Goal: Task Accomplishment & Management: Manage account settings

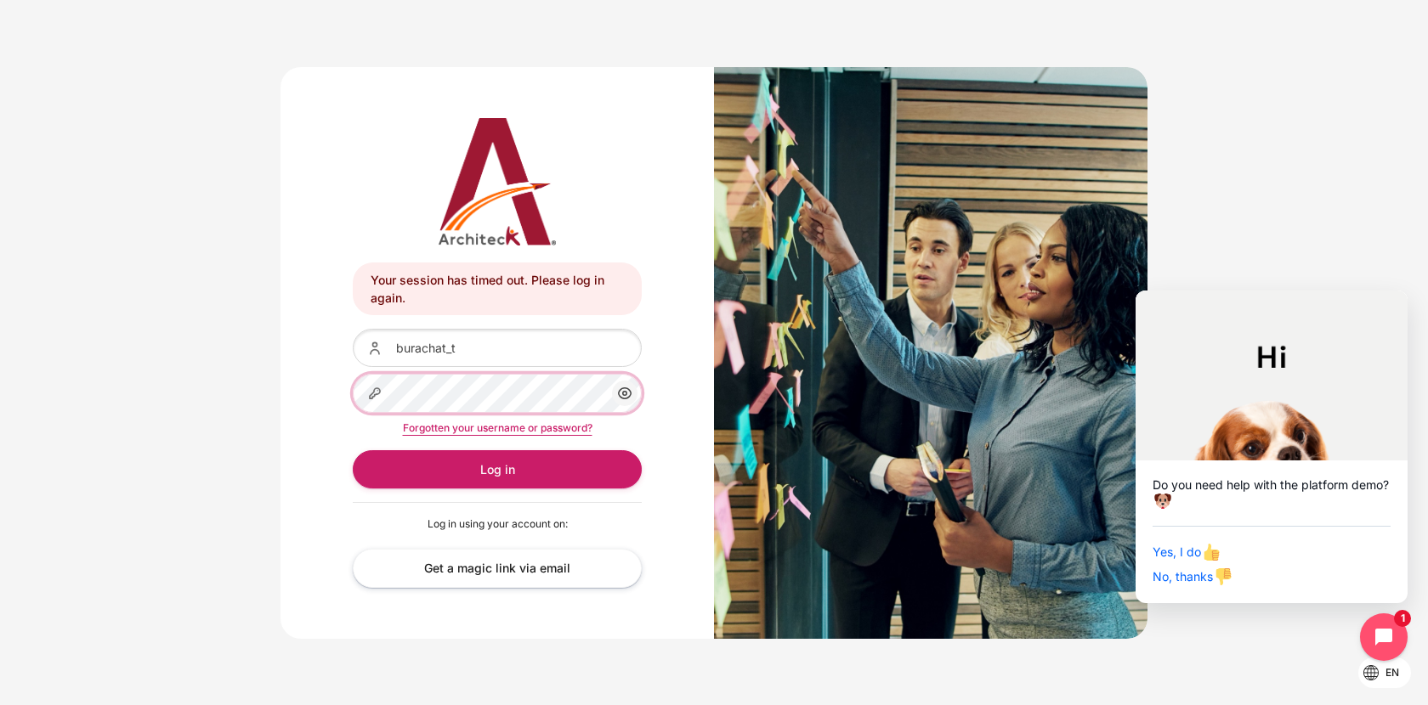
click at [353, 450] on button "Log in" at bounding box center [497, 469] width 289 height 38
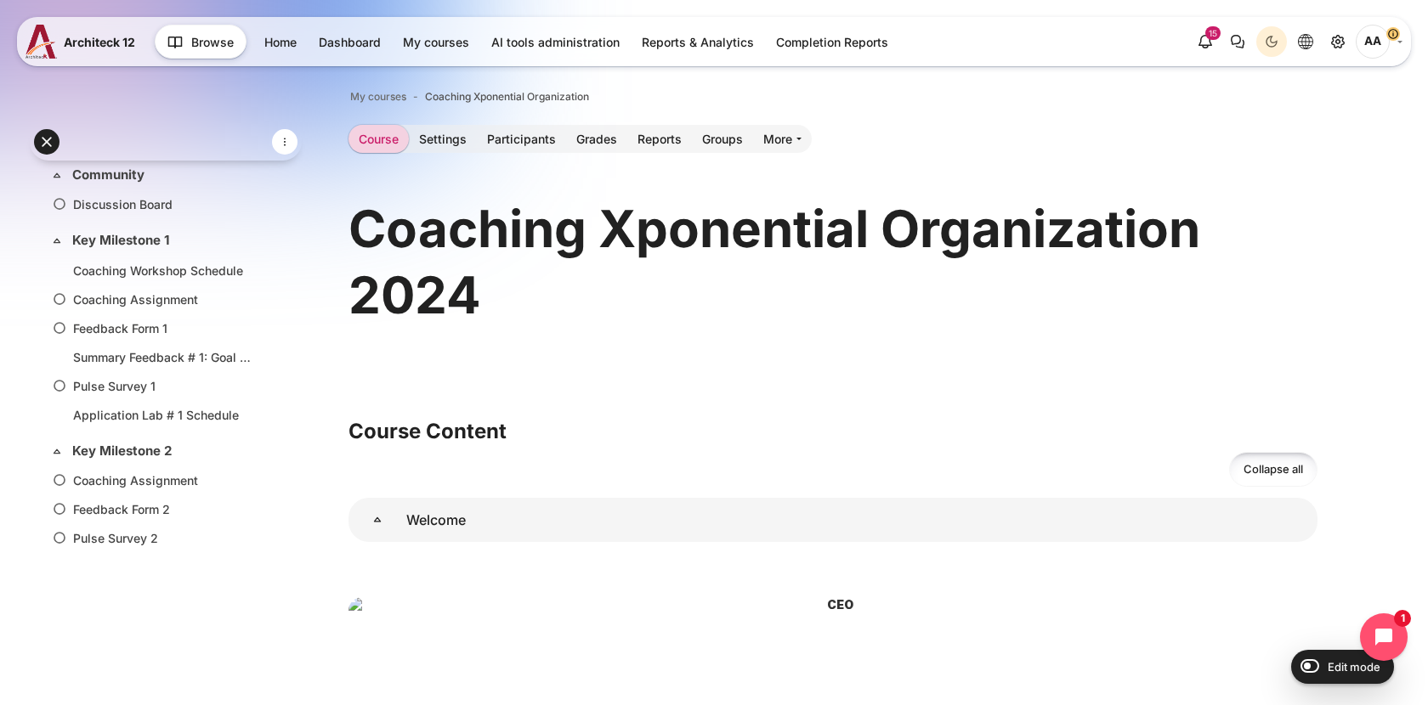
scroll to position [42, 0]
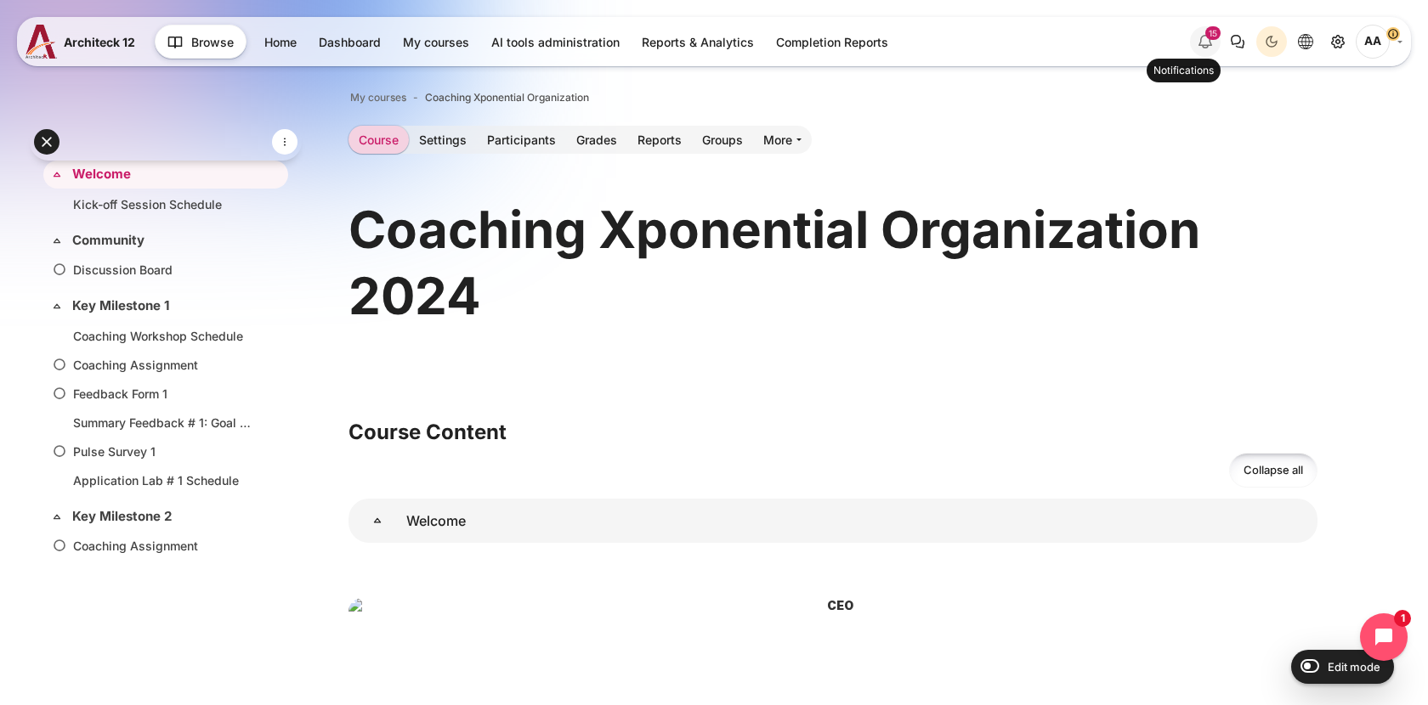
click at [1210, 38] on div "15" at bounding box center [1212, 33] width 15 height 14
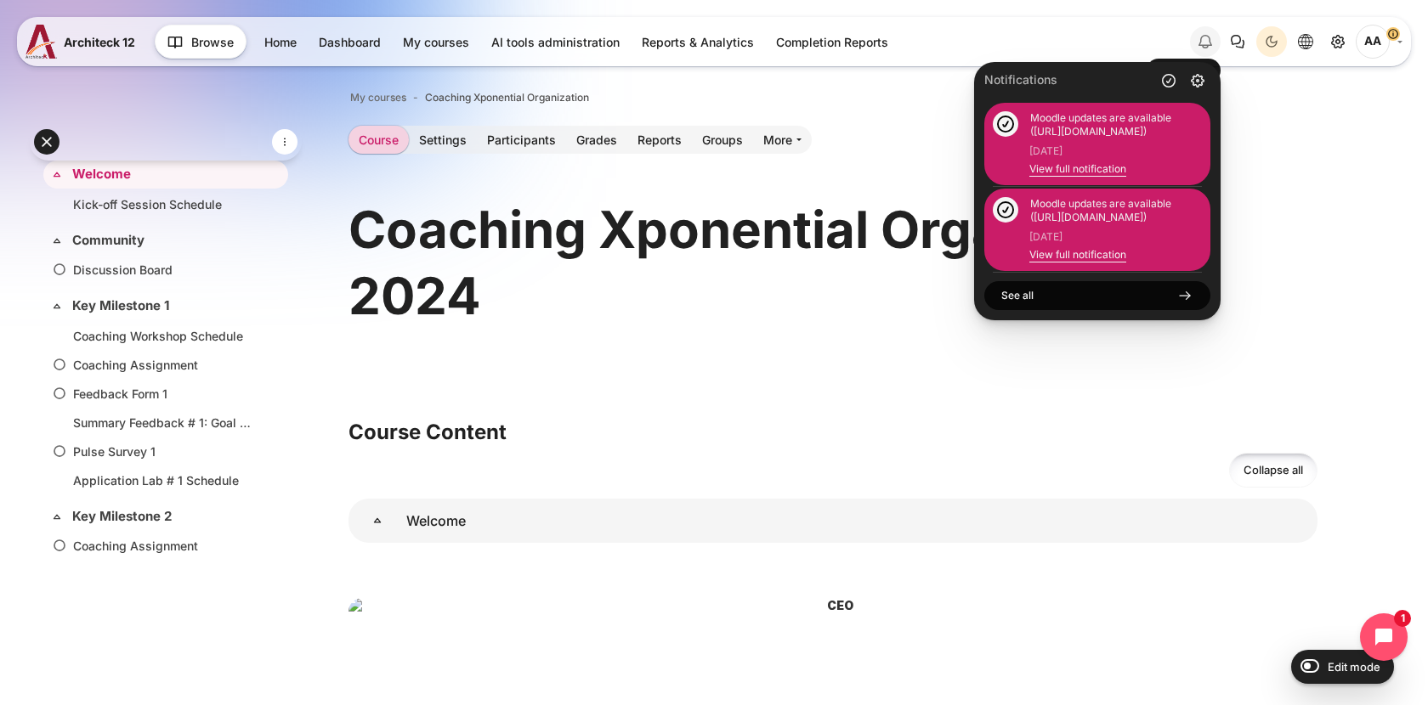
click at [1210, 38] on icon "Hide notification window" at bounding box center [1205, 41] width 20 height 20
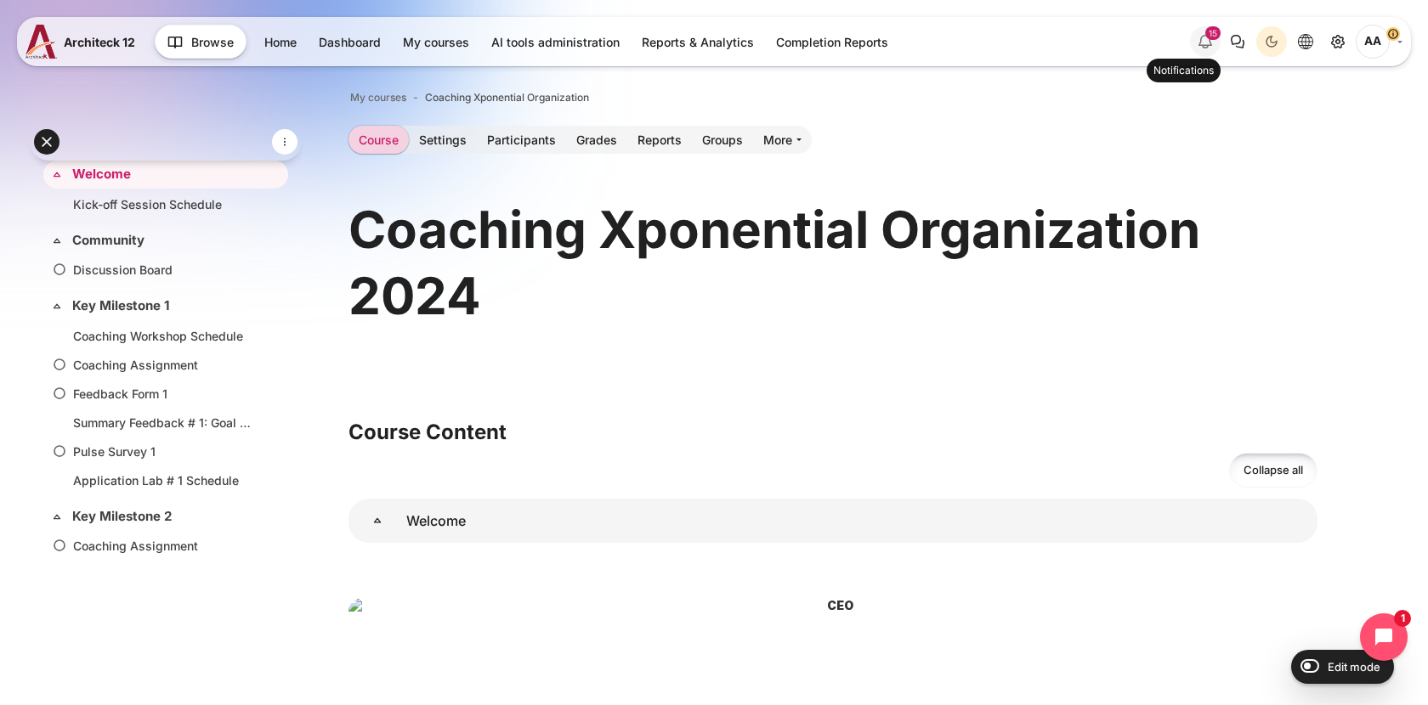
click at [1210, 38] on div "15" at bounding box center [1212, 33] width 15 height 14
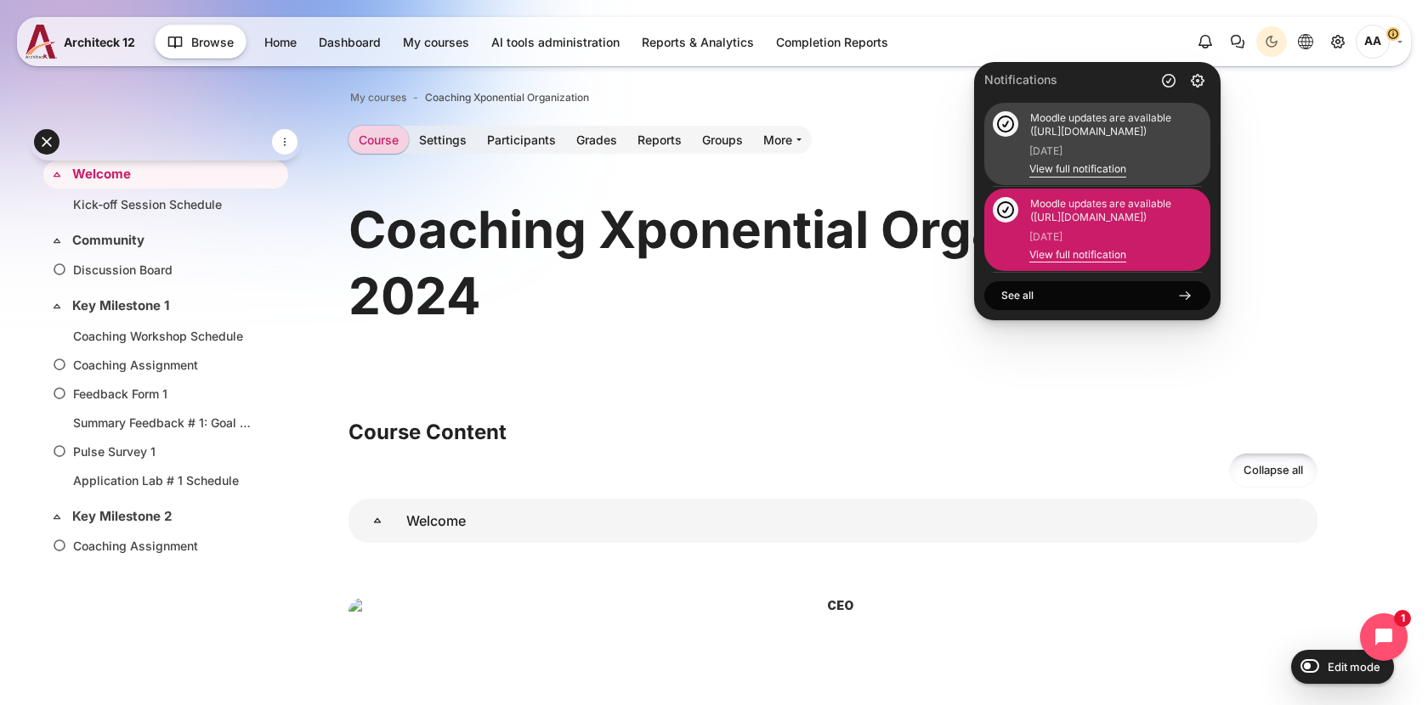
click at [1099, 167] on link "View full notification" at bounding box center [1077, 168] width 97 height 13
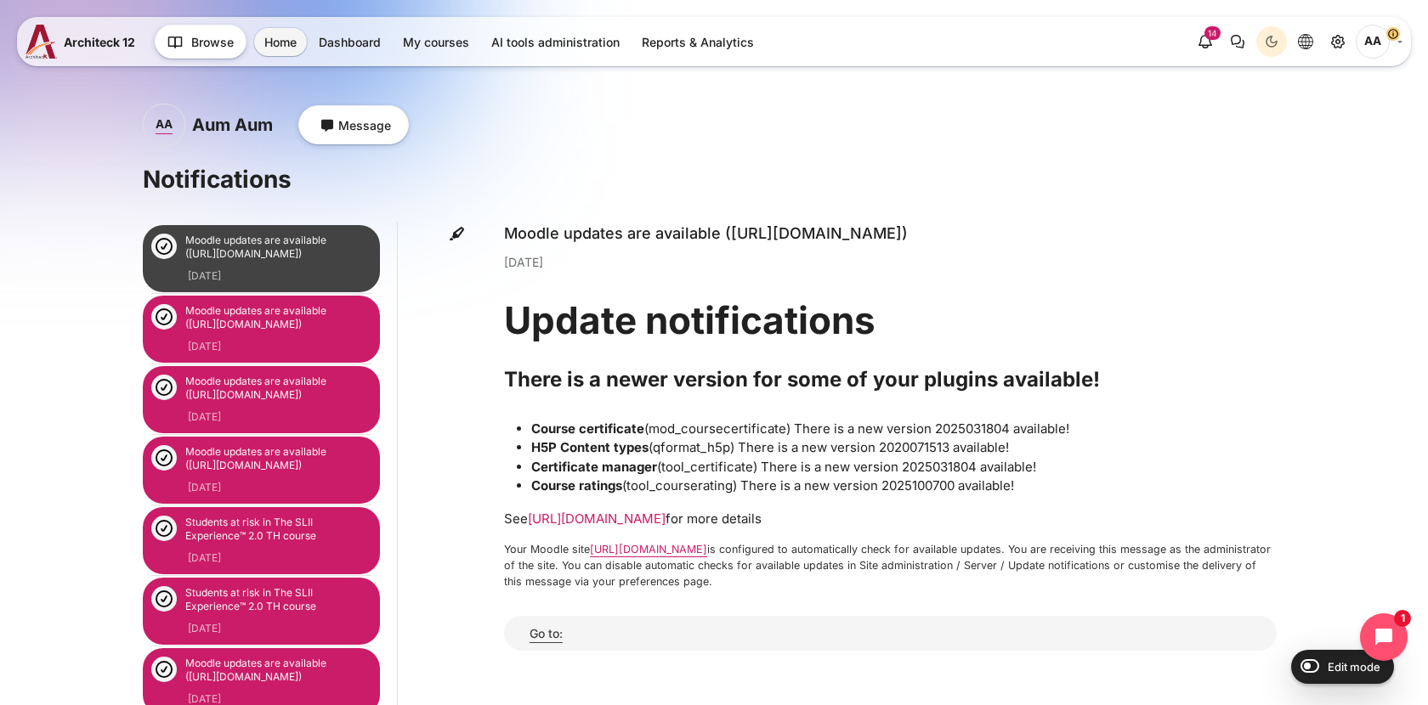
click at [636, 520] on link "https://a12s.architeck.app/admin/plugins.php" at bounding box center [597, 519] width 138 height 16
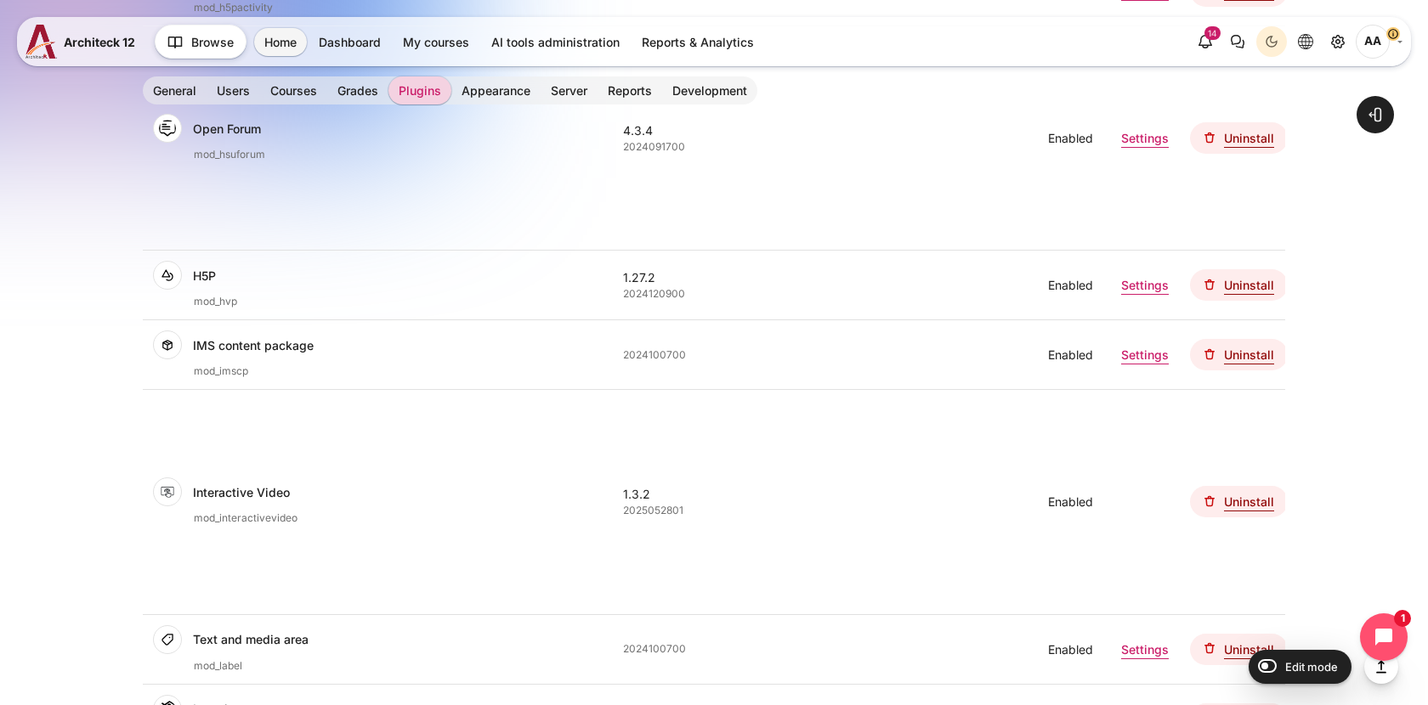
scroll to position [2304, 0]
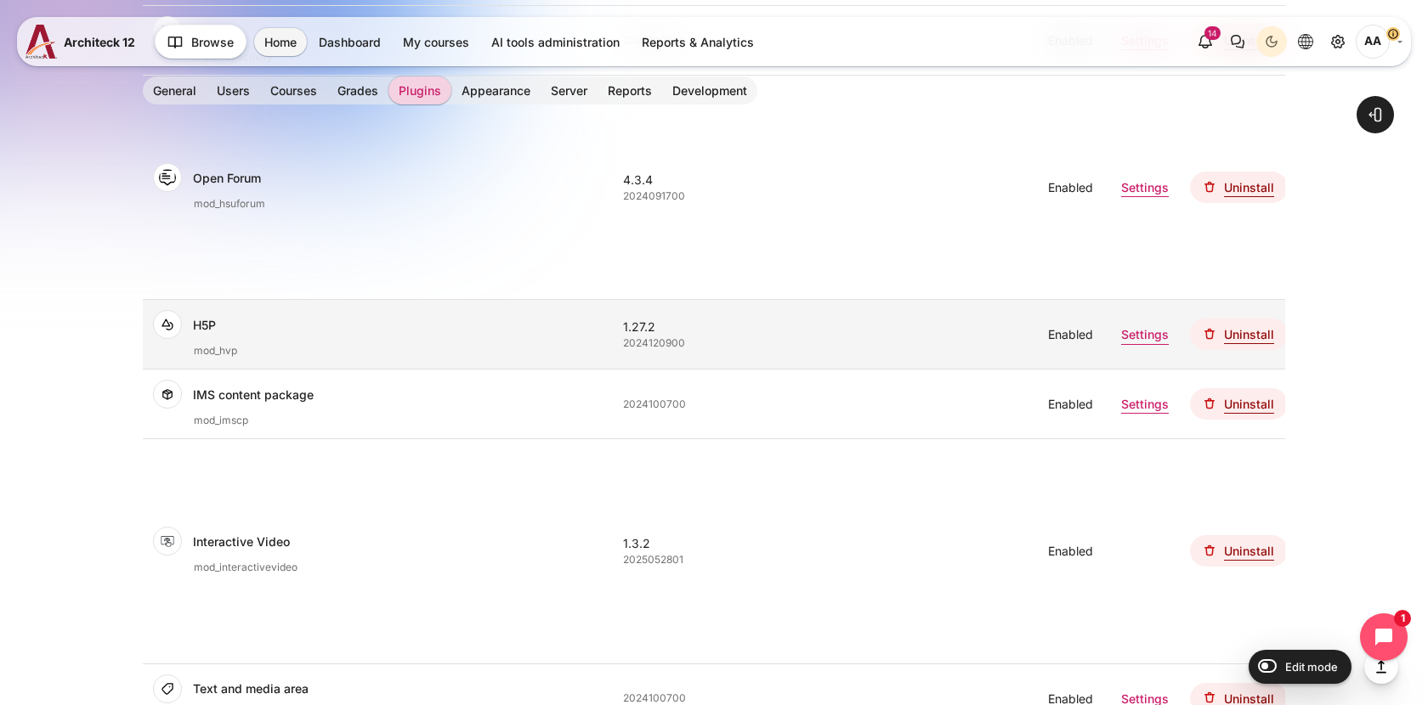
click at [1136, 340] on link "Settings" at bounding box center [1145, 334] width 48 height 18
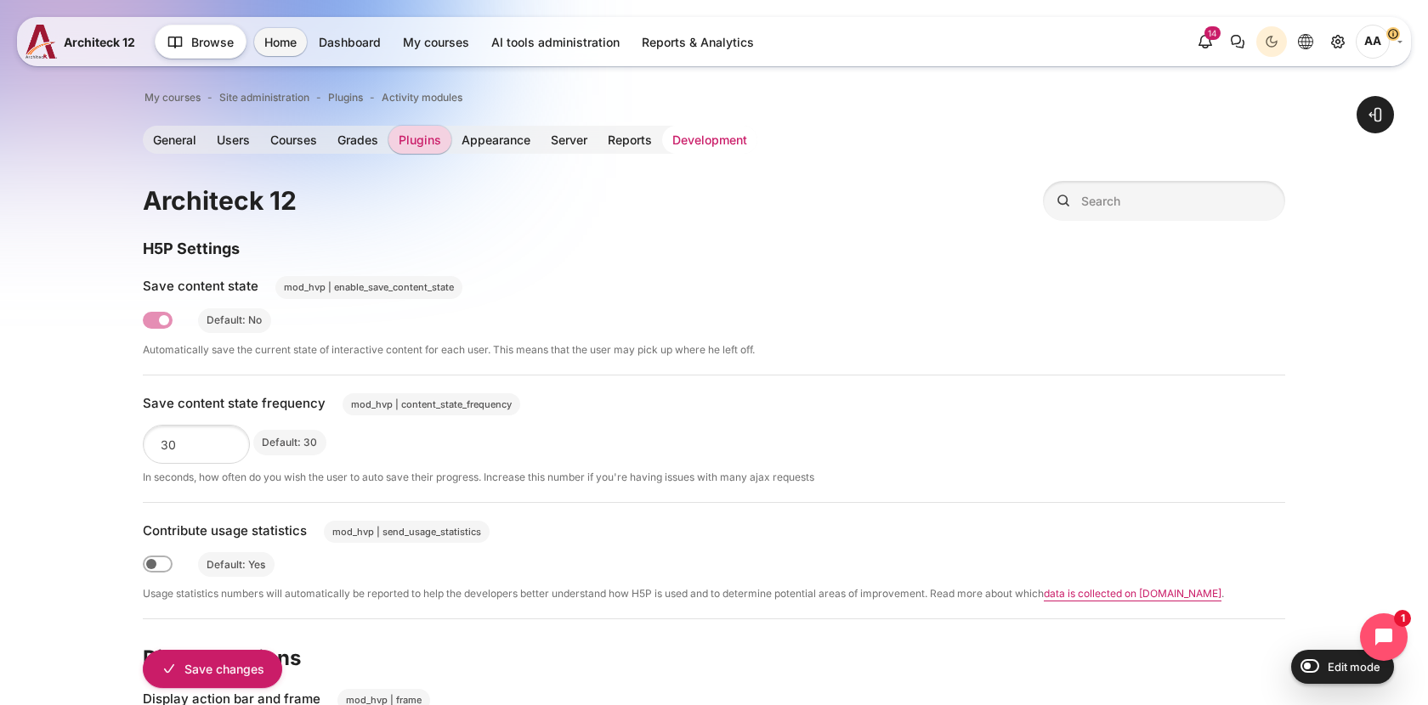
click at [706, 148] on link "Development" at bounding box center [709, 140] width 95 height 28
click at [420, 134] on link "Plugins" at bounding box center [419, 140] width 63 height 28
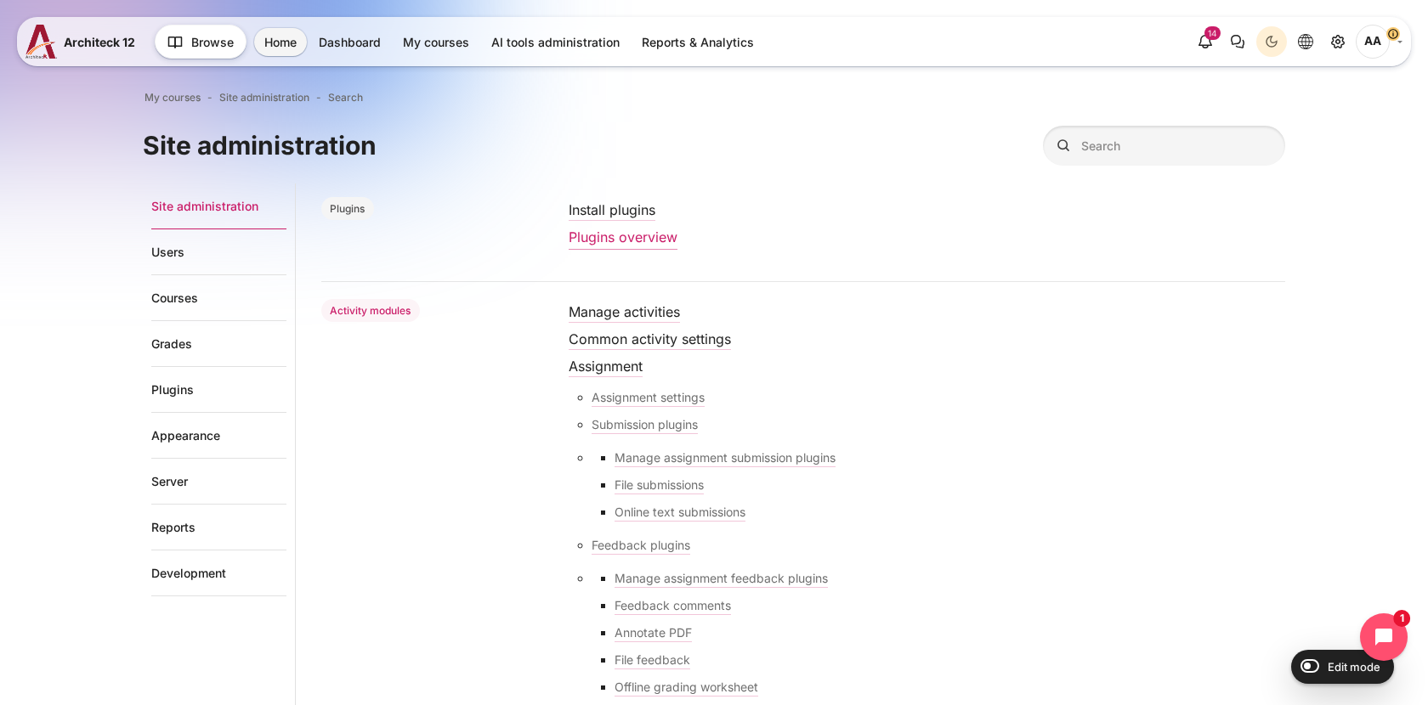
click at [607, 241] on link "Plugins overview" at bounding box center [623, 237] width 109 height 17
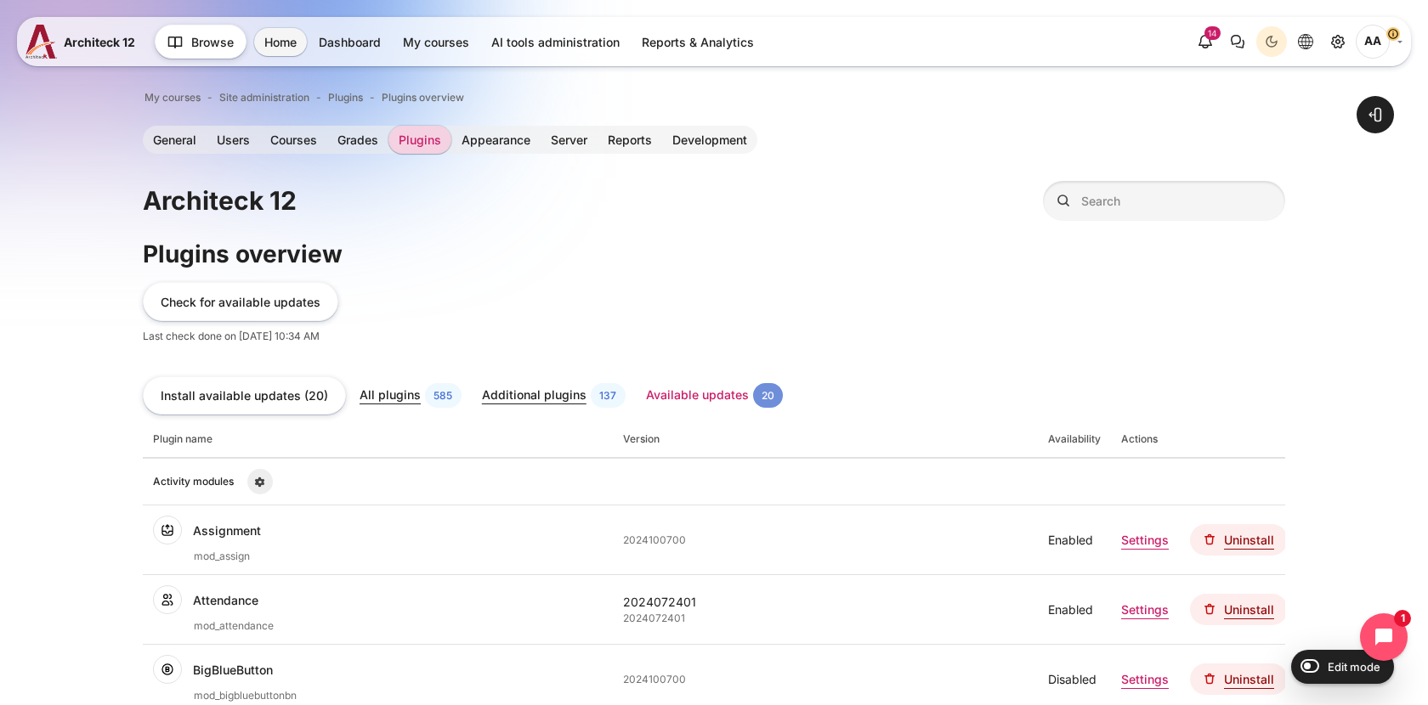
click at [648, 397] on link "Available updates" at bounding box center [697, 395] width 103 height 14
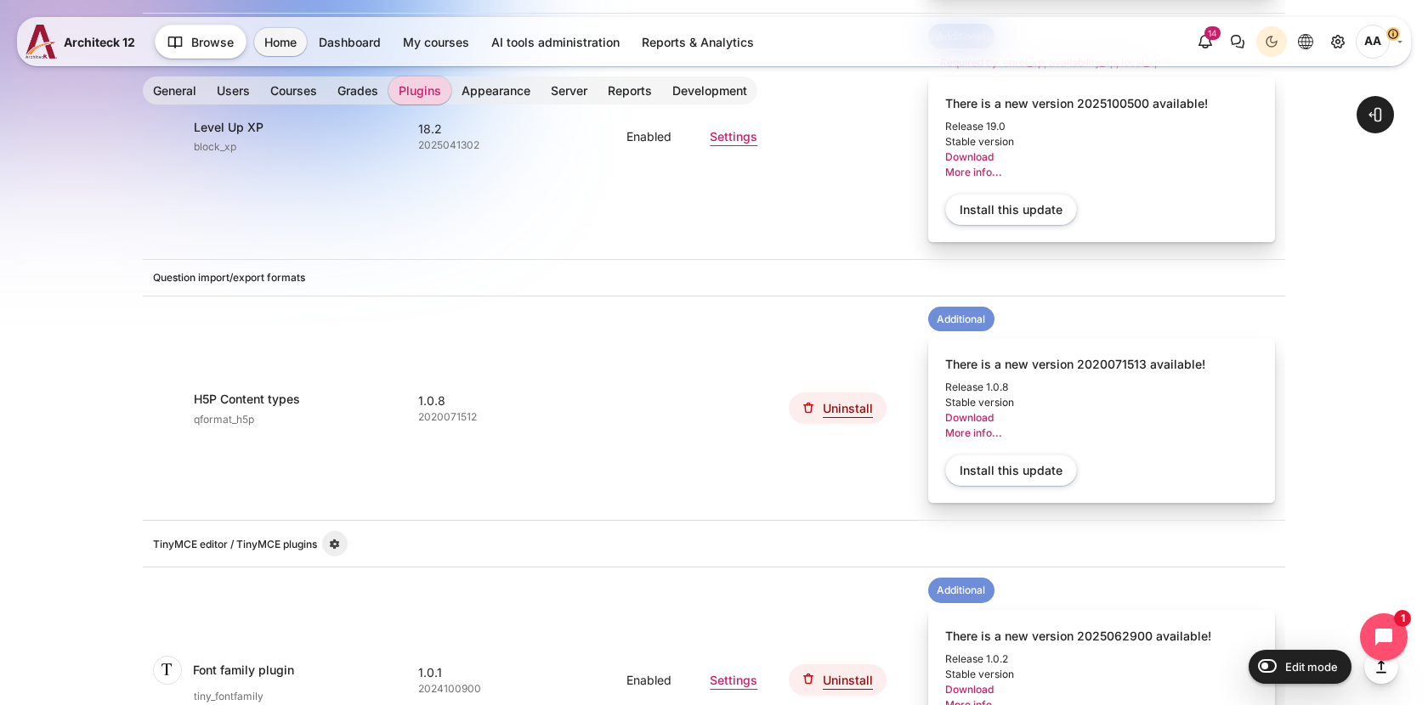
scroll to position [2599, 0]
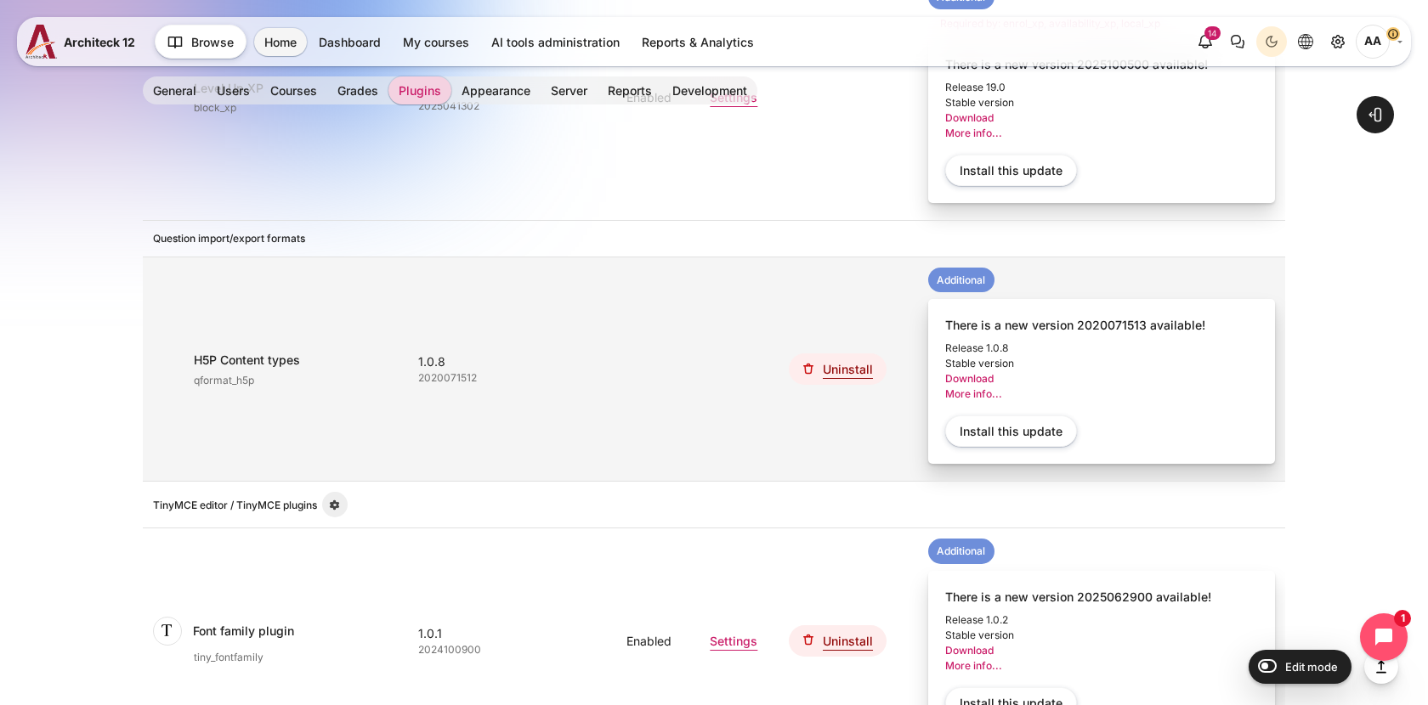
click at [969, 397] on link "More info..." at bounding box center [973, 394] width 57 height 13
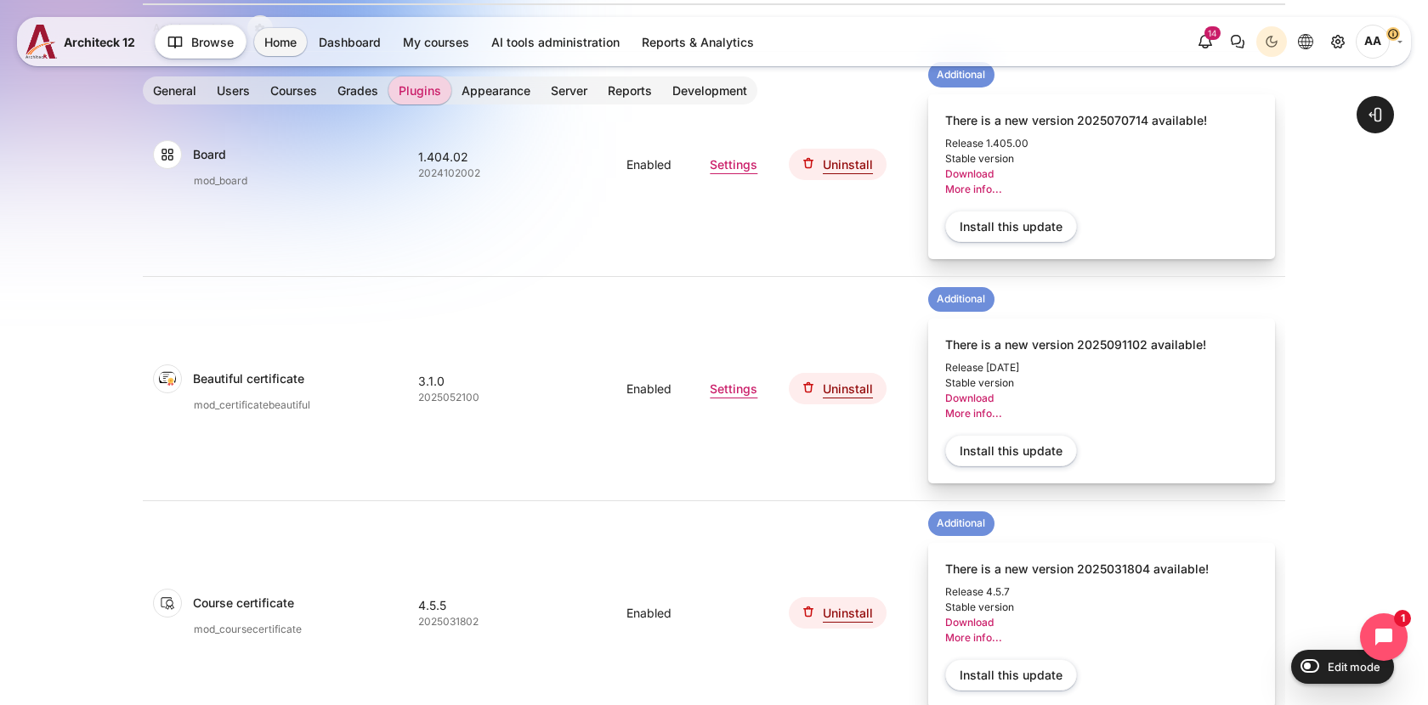
scroll to position [570, 0]
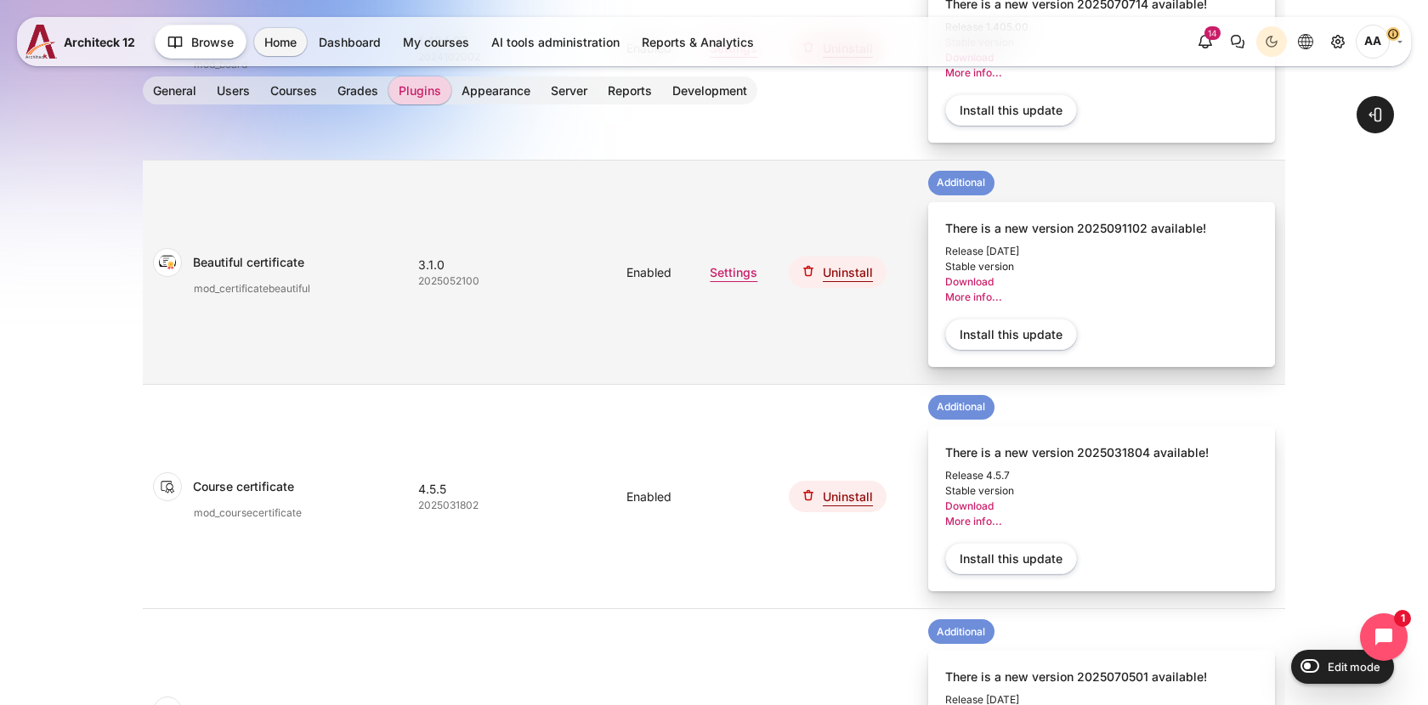
click at [981, 299] on link "More info..." at bounding box center [973, 297] width 57 height 13
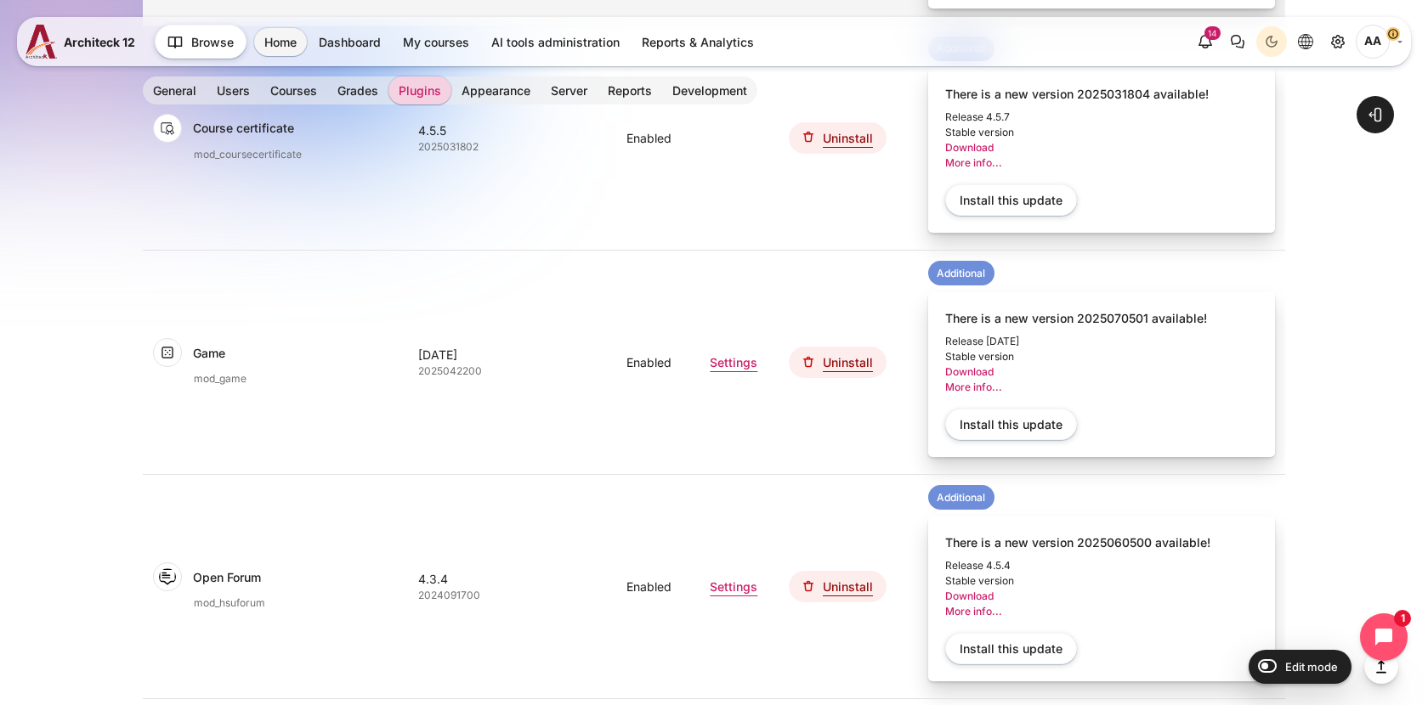
scroll to position [1147, 0]
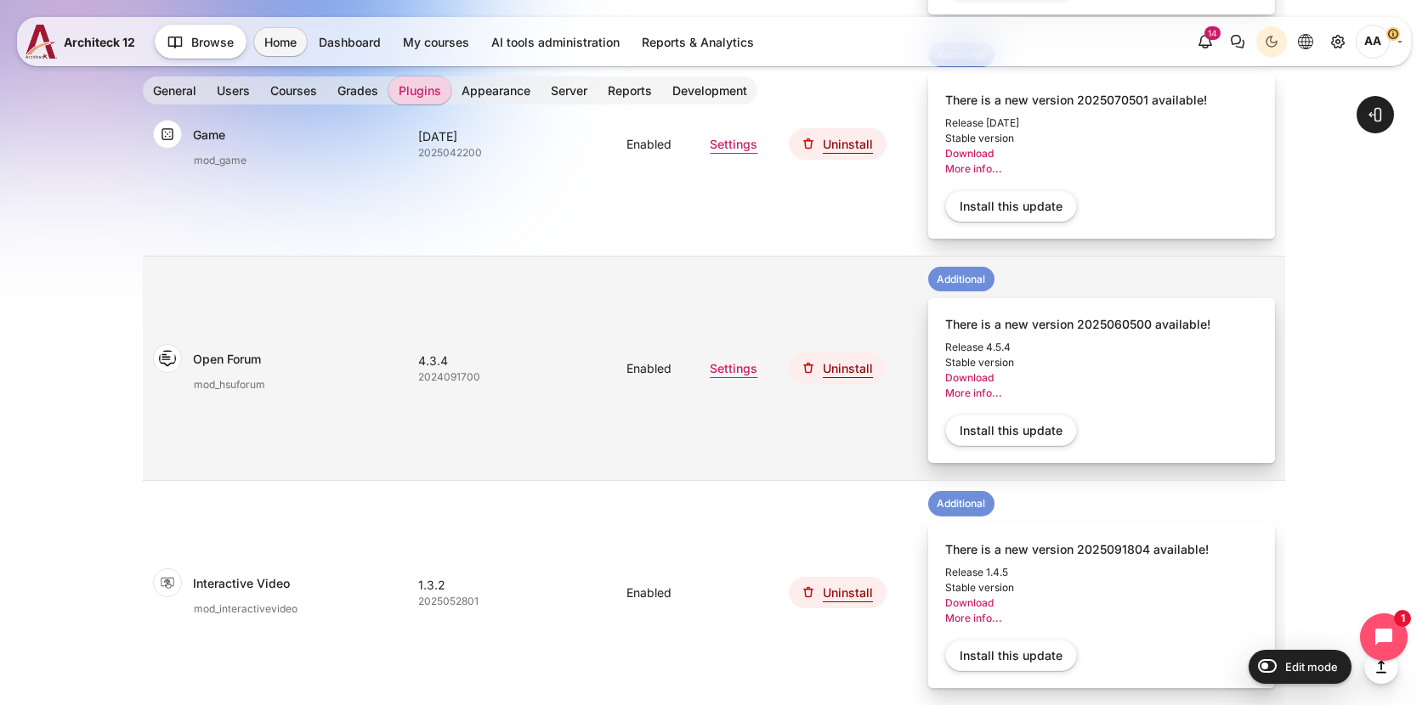
click at [990, 396] on link "More info..." at bounding box center [973, 393] width 57 height 13
